Goal: Check status

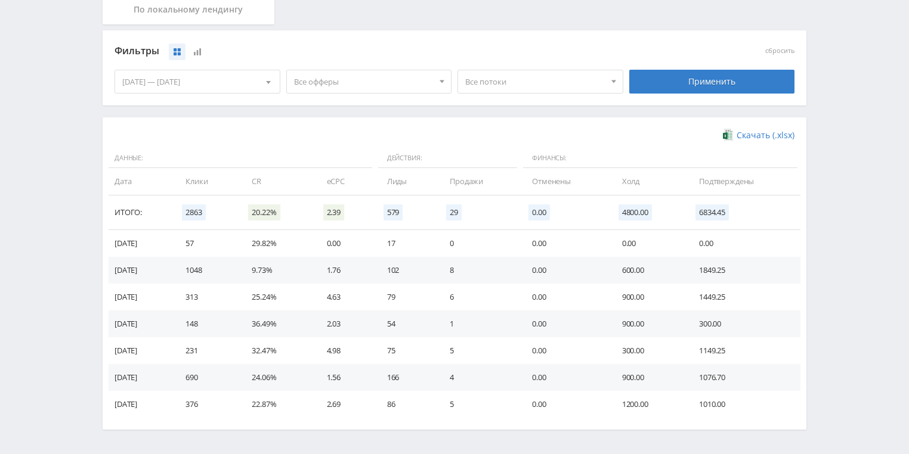
scroll to position [286, 0]
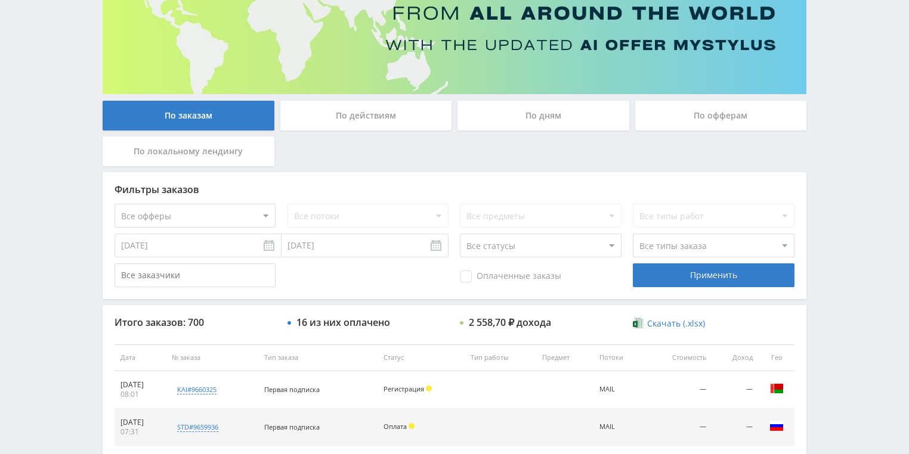
click at [373, 120] on div "По действиям" at bounding box center [366, 116] width 172 height 30
click at [0, 0] on input "По действиям" at bounding box center [0, 0] width 0 height 0
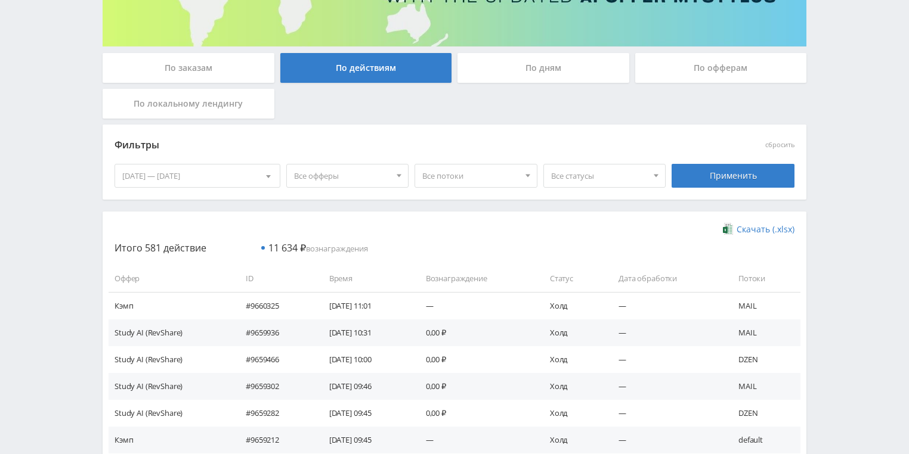
scroll to position [191, 0]
click at [514, 68] on div "По дням" at bounding box center [543, 68] width 172 height 30
click at [0, 0] on input "По дням" at bounding box center [0, 0] width 0 height 0
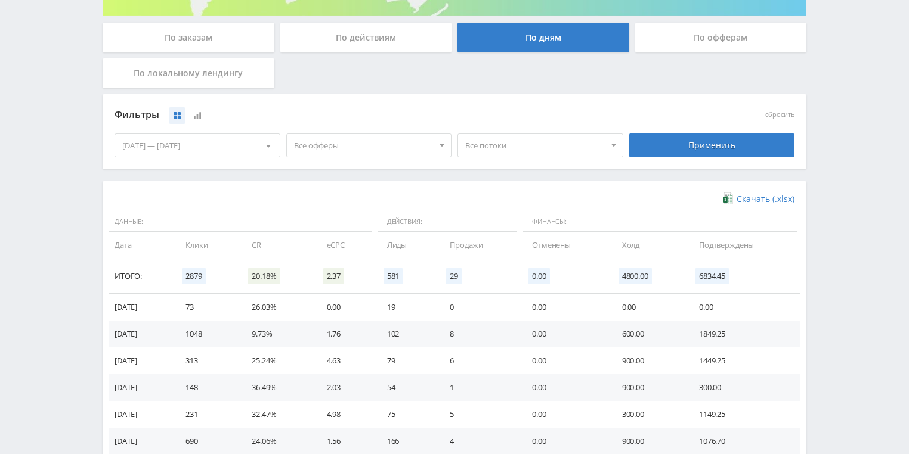
scroll to position [239, 0]
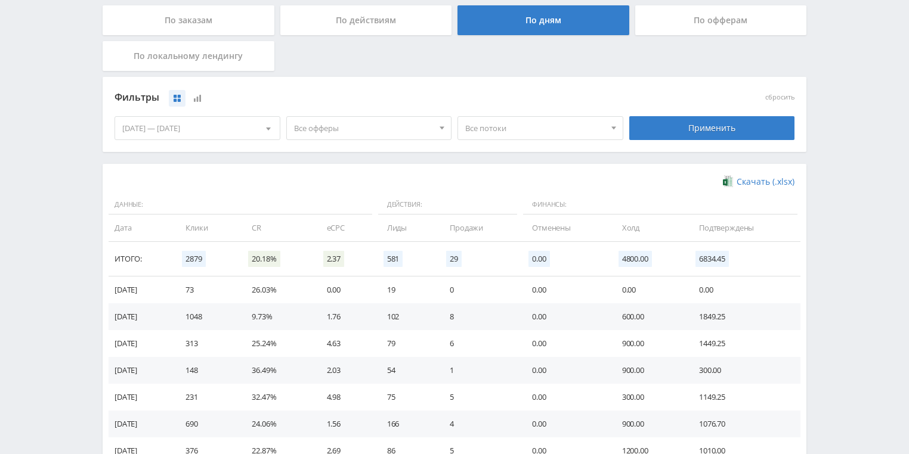
click at [562, 129] on span "Все потоки" at bounding box center [535, 128] width 140 height 23
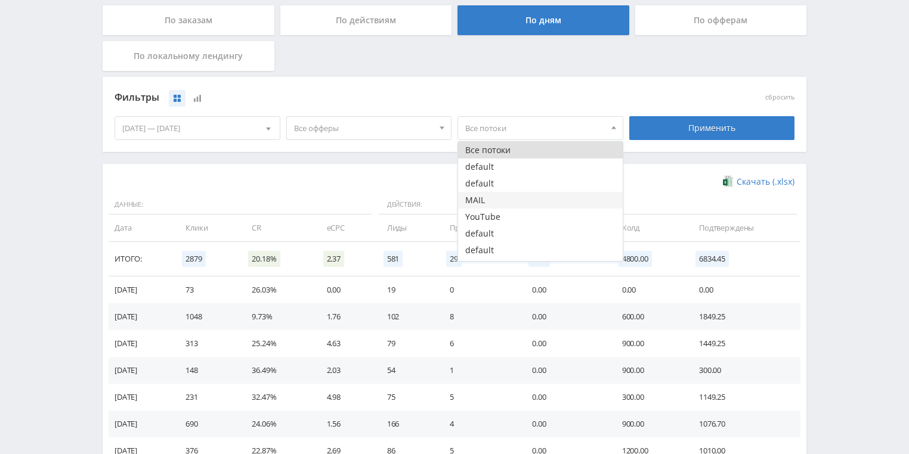
click at [487, 205] on button "MAIL" at bounding box center [540, 200] width 165 height 17
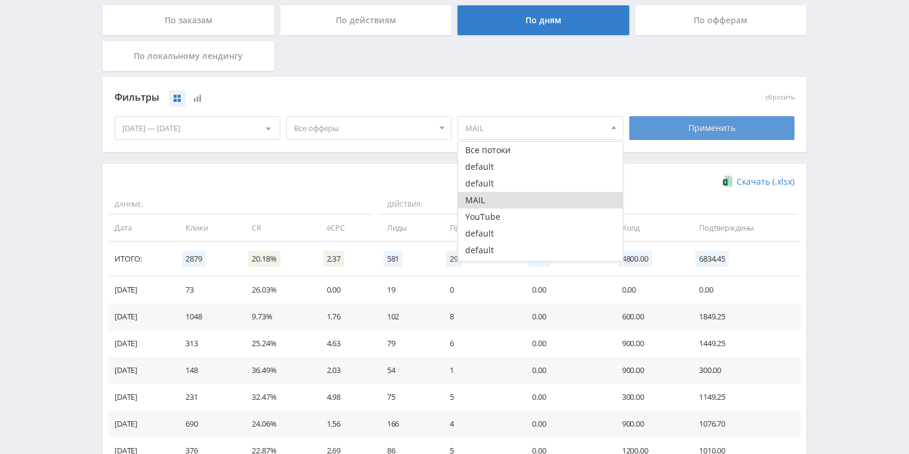
click at [709, 130] on div "Применить" at bounding box center [712, 128] width 166 height 24
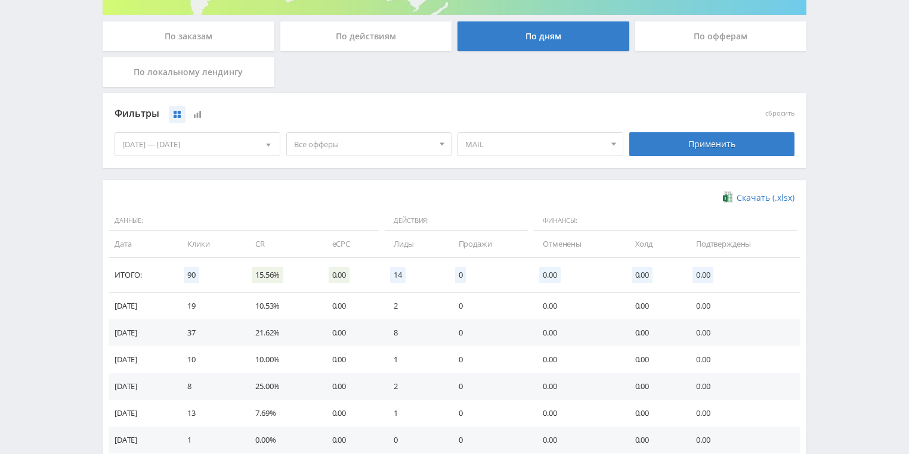
scroll to position [134, 0]
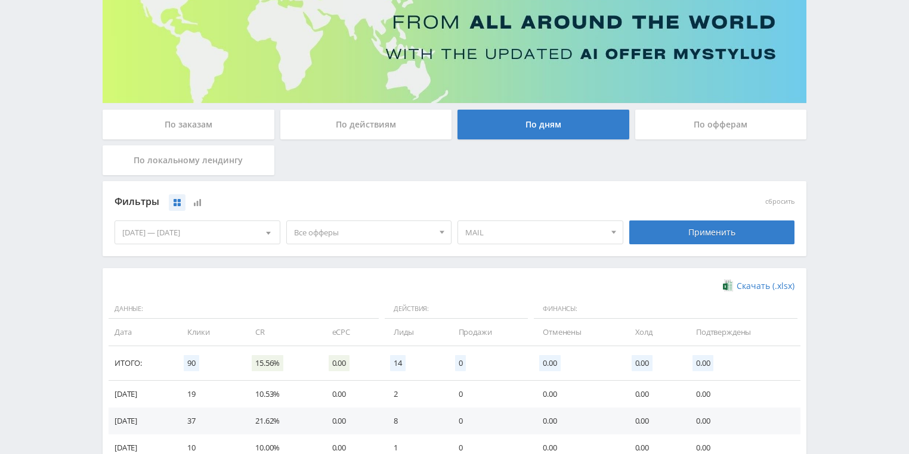
click at [509, 232] on span "MAIL" at bounding box center [535, 232] width 140 height 23
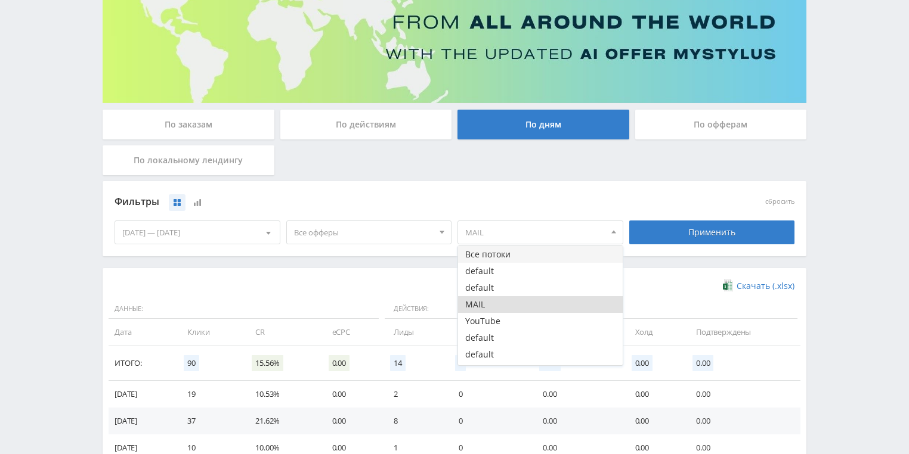
click at [503, 253] on button "Все потоки" at bounding box center [540, 254] width 165 height 17
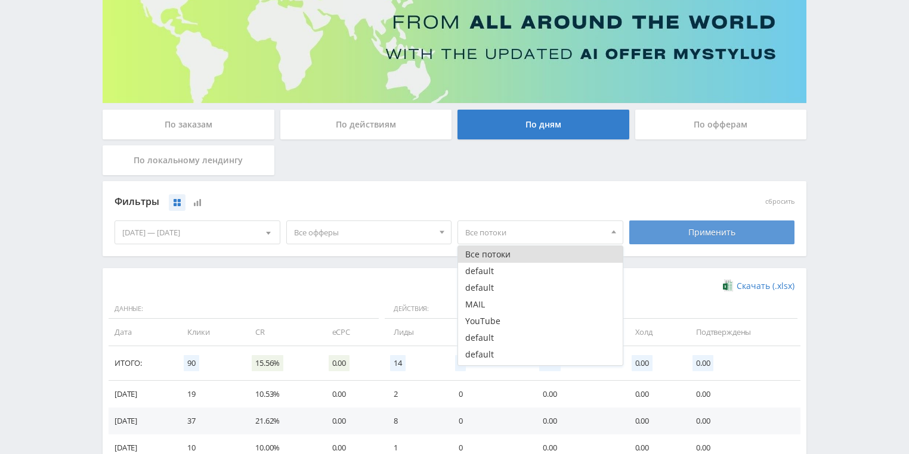
click at [711, 236] on div "Применить" at bounding box center [712, 233] width 166 height 24
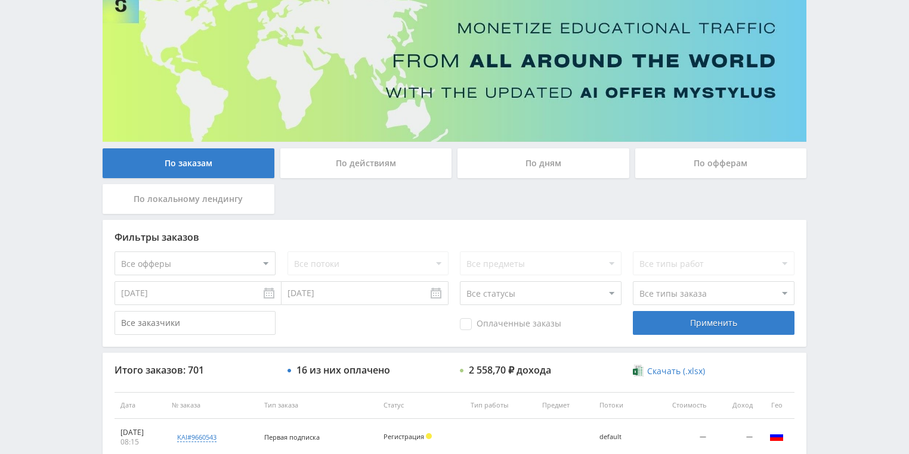
click at [341, 162] on div "По действиям" at bounding box center [366, 163] width 172 height 30
click at [0, 0] on input "По действиям" at bounding box center [0, 0] width 0 height 0
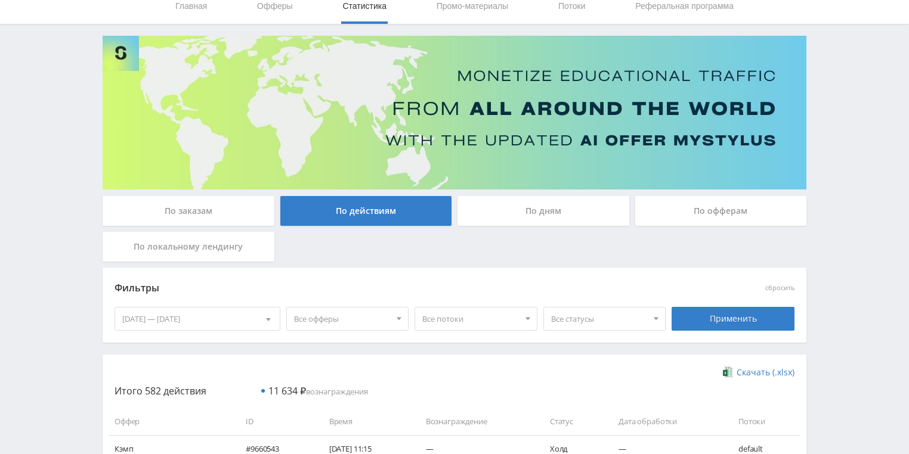
click at [538, 206] on div "По дням" at bounding box center [543, 211] width 172 height 30
click at [0, 0] on input "По дням" at bounding box center [0, 0] width 0 height 0
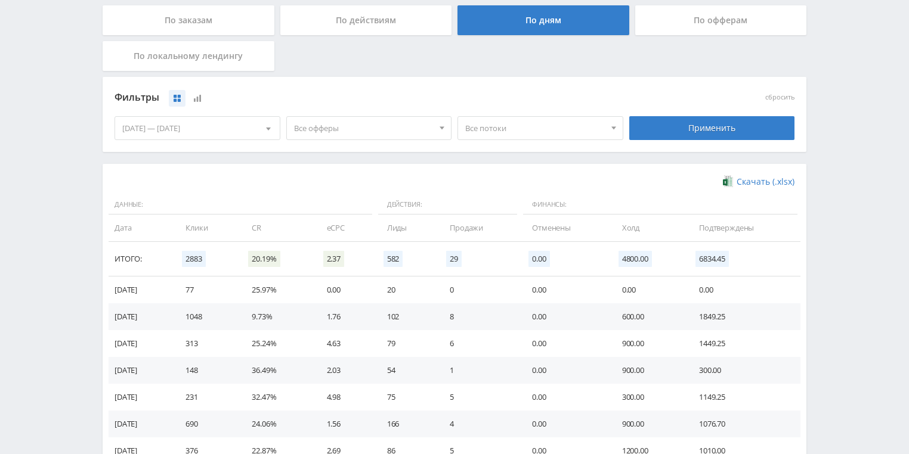
scroll to position [191, 0]
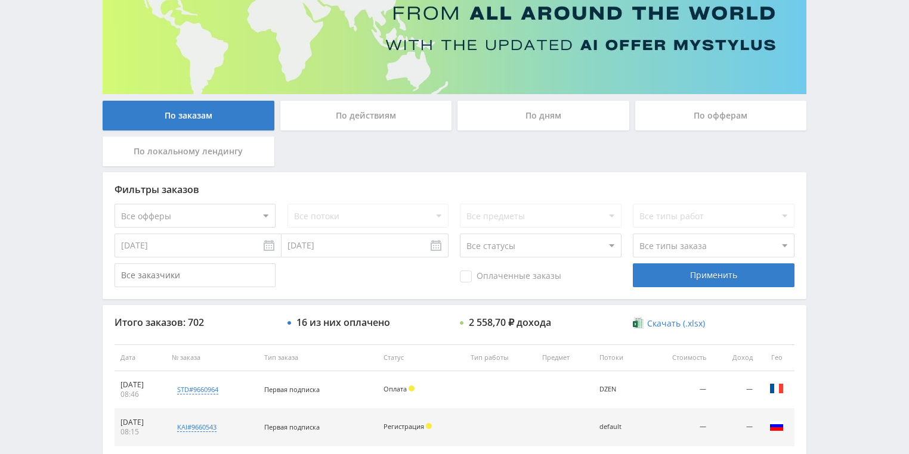
click at [365, 115] on div "По действиям" at bounding box center [366, 116] width 172 height 30
click at [0, 0] on input "По действиям" at bounding box center [0, 0] width 0 height 0
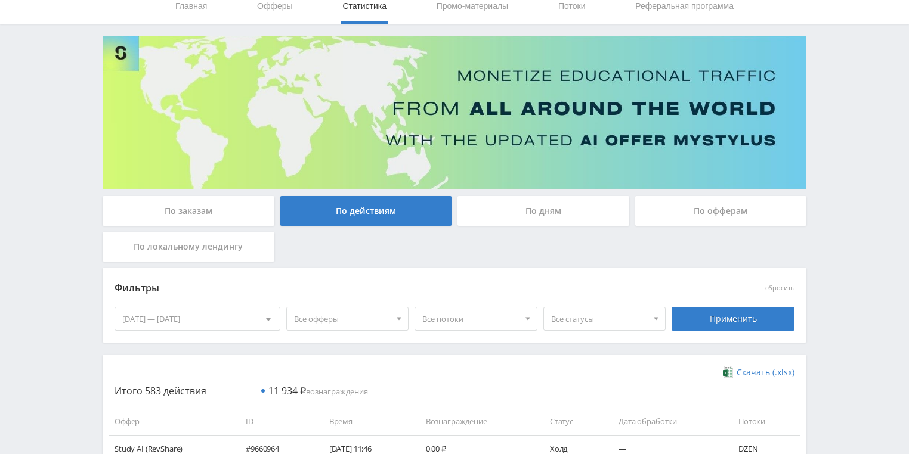
click at [505, 216] on div "По дням" at bounding box center [543, 211] width 172 height 30
click at [0, 0] on input "По дням" at bounding box center [0, 0] width 0 height 0
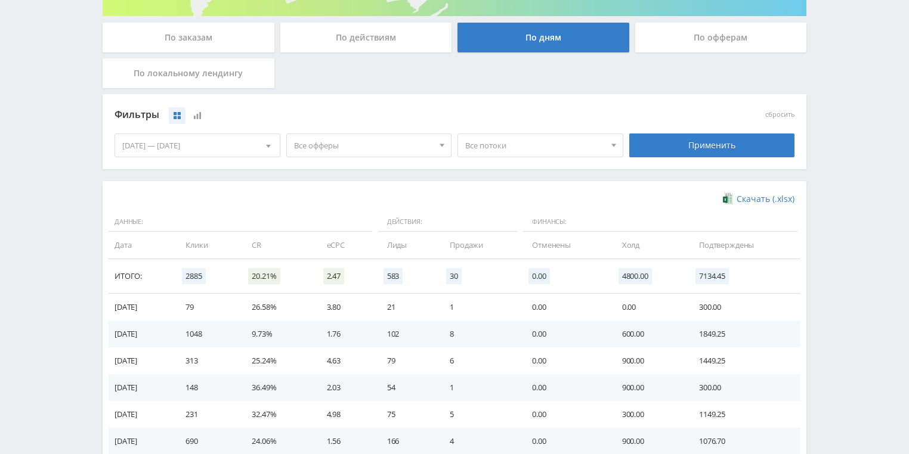
scroll to position [239, 0]
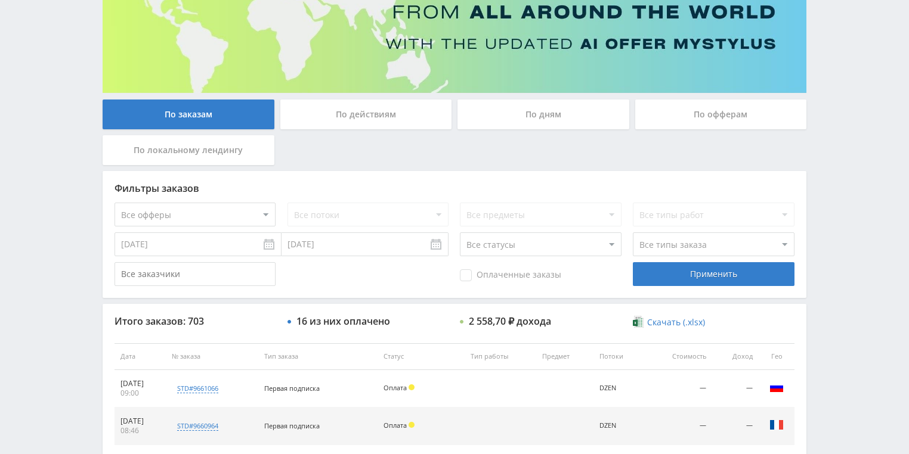
scroll to position [239, 0]
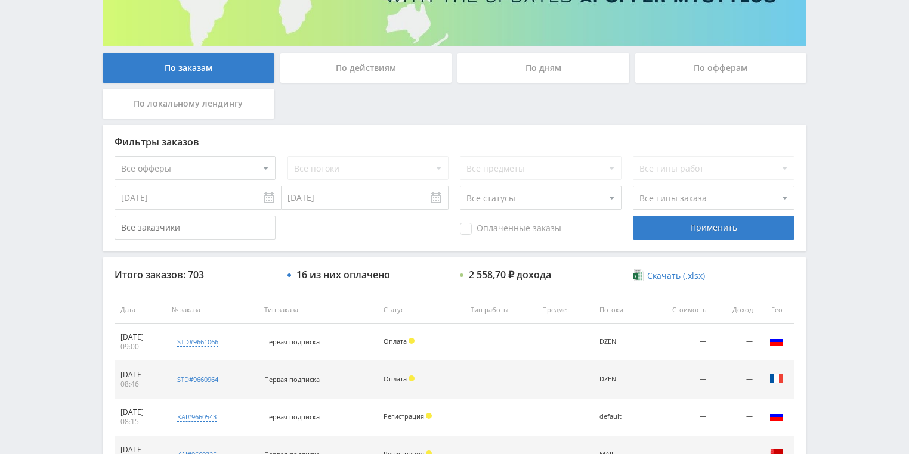
click at [358, 64] on div "По действиям" at bounding box center [366, 68] width 172 height 30
click at [0, 0] on input "По действиям" at bounding box center [0, 0] width 0 height 0
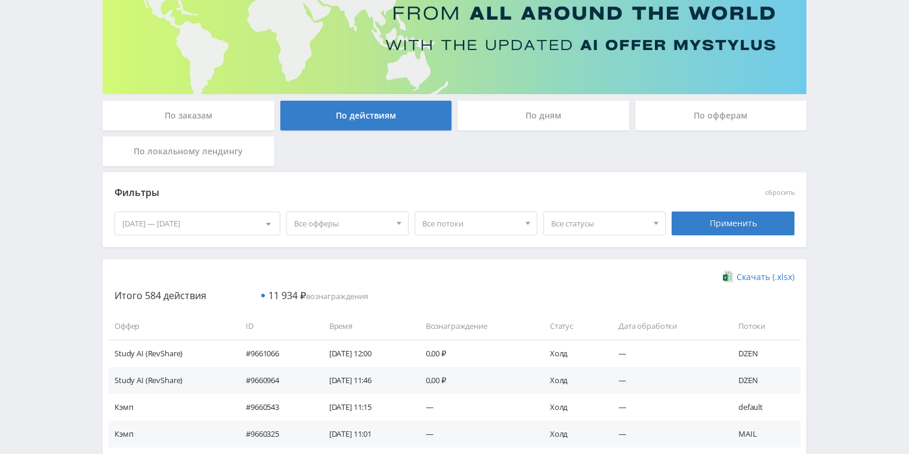
click at [489, 124] on div "По дням" at bounding box center [543, 116] width 172 height 30
click at [0, 0] on input "По дням" at bounding box center [0, 0] width 0 height 0
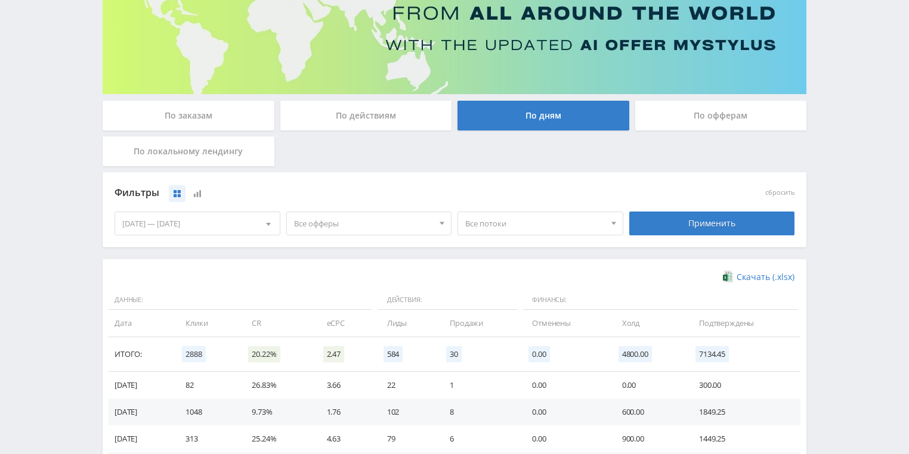
scroll to position [286, 0]
